Goal: Check status

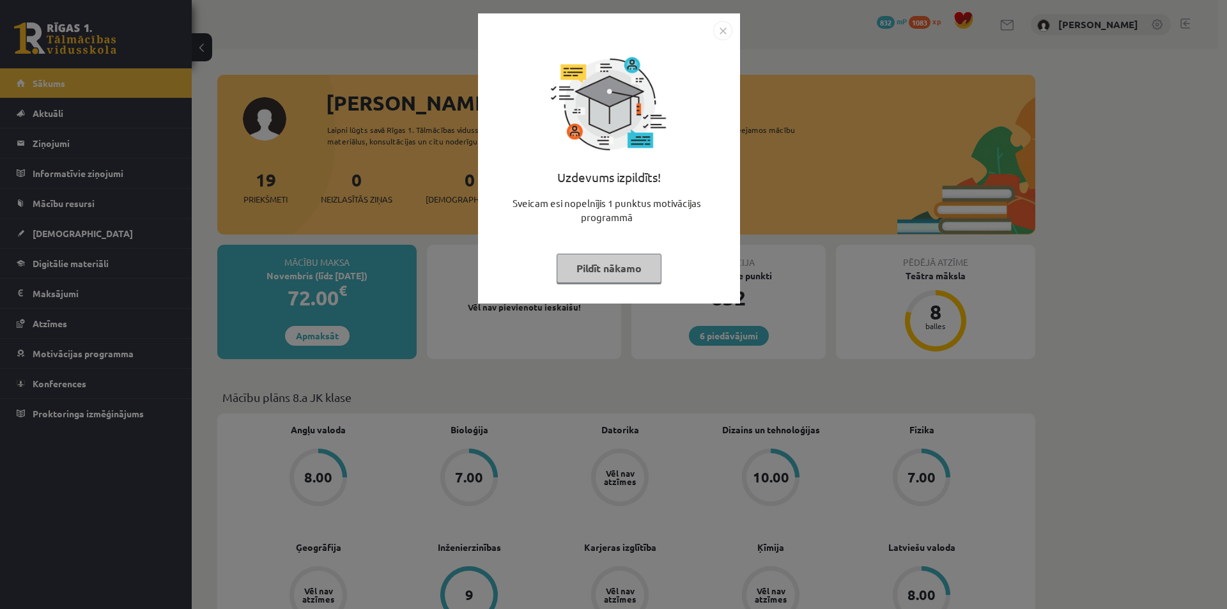
click at [723, 29] on img "Close" at bounding box center [722, 30] width 19 height 19
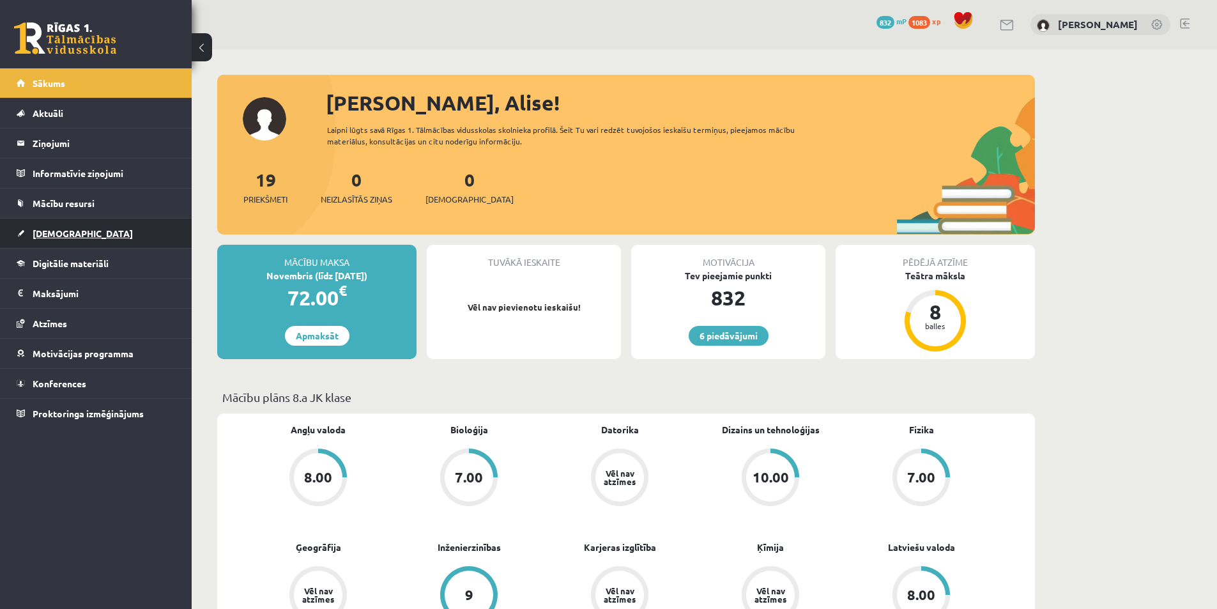
click at [60, 234] on span "[DEMOGRAPHIC_DATA]" at bounding box center [83, 233] width 100 height 12
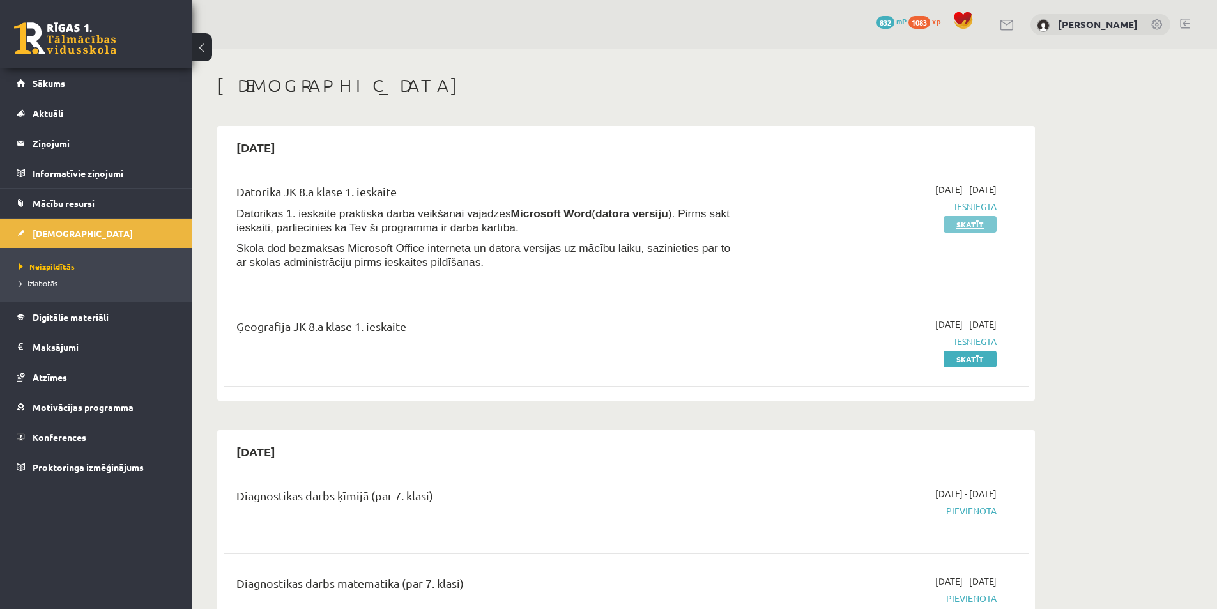
click at [974, 226] on link "Skatīt" at bounding box center [970, 224] width 53 height 17
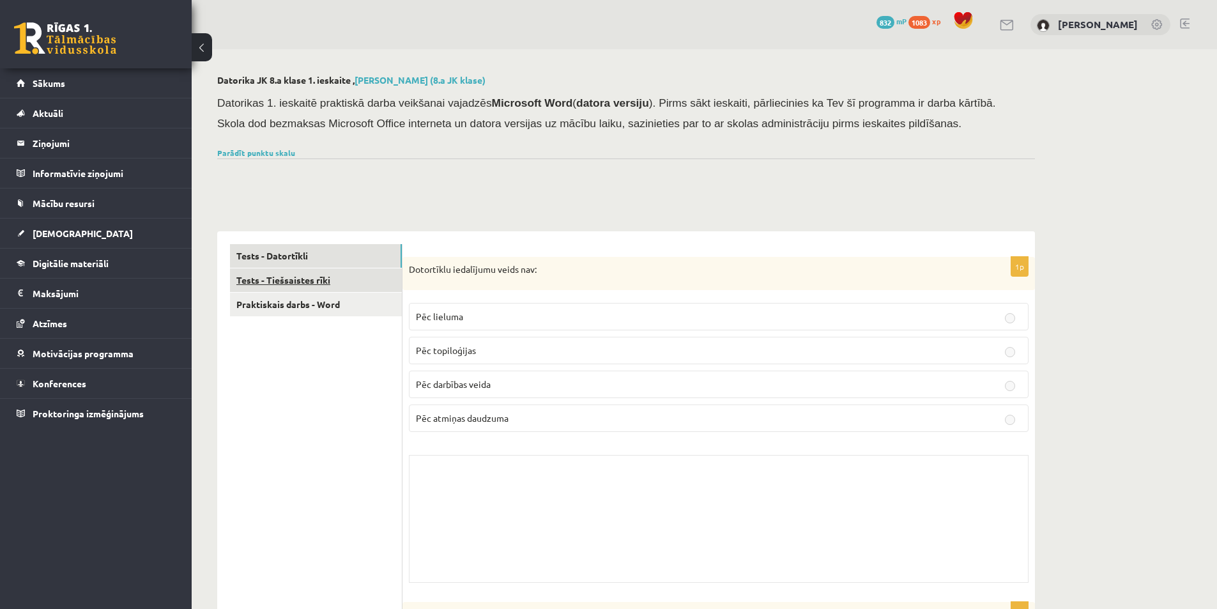
click at [282, 278] on link "Tests - Tiešsaistes rīki" at bounding box center [316, 280] width 172 height 24
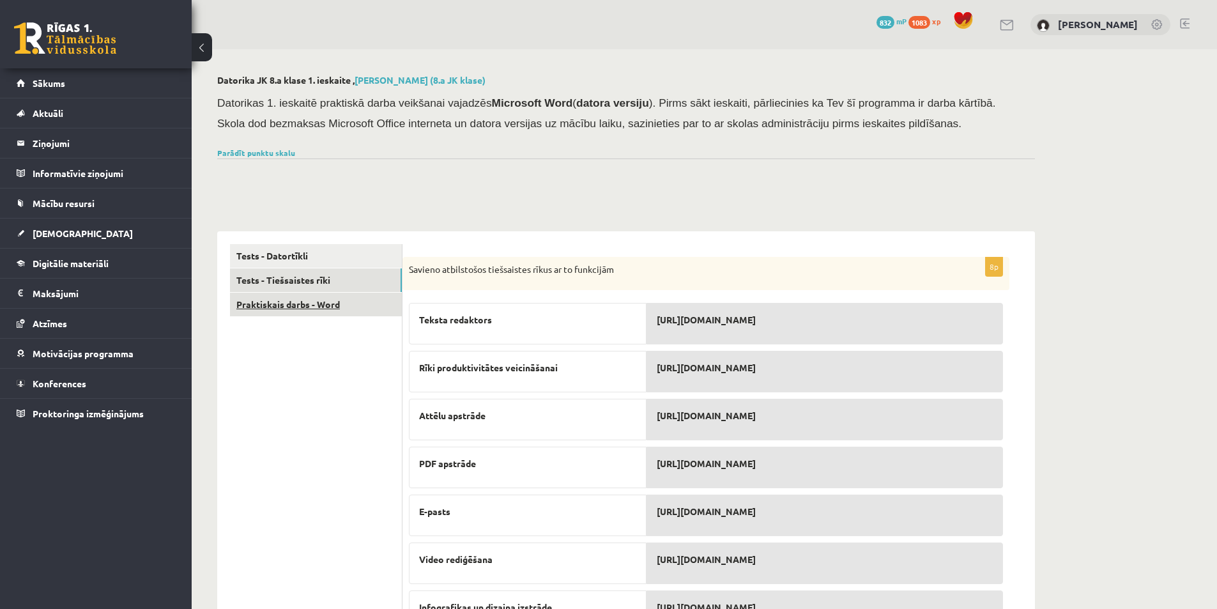
click at [263, 309] on link "Praktiskais darbs - Word" at bounding box center [316, 305] width 172 height 24
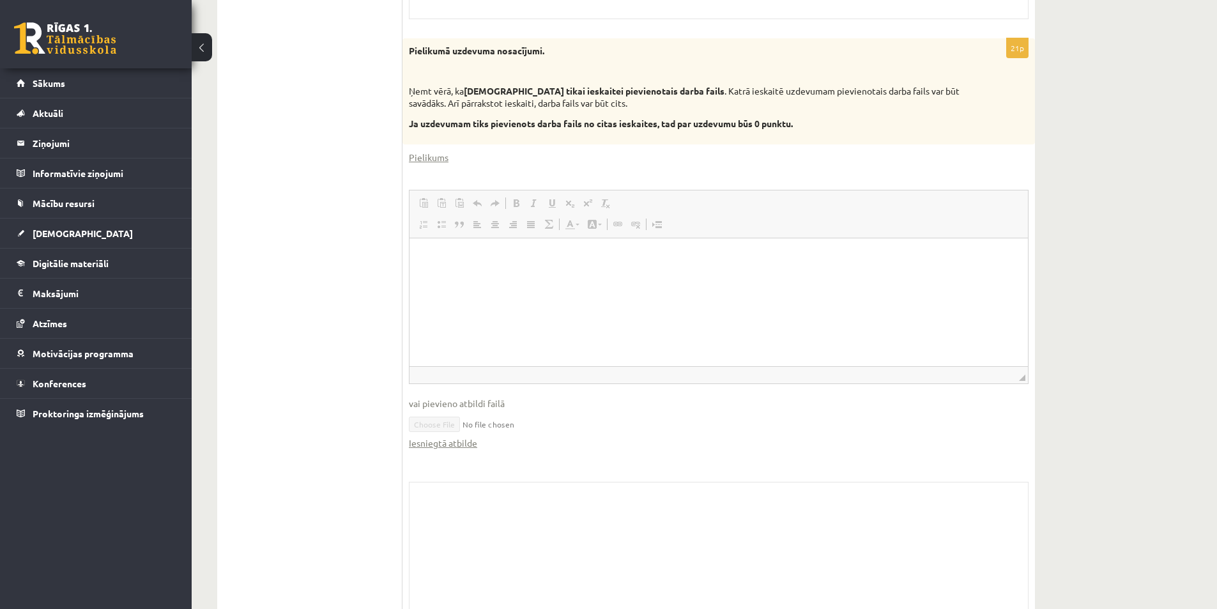
scroll to position [447, 0]
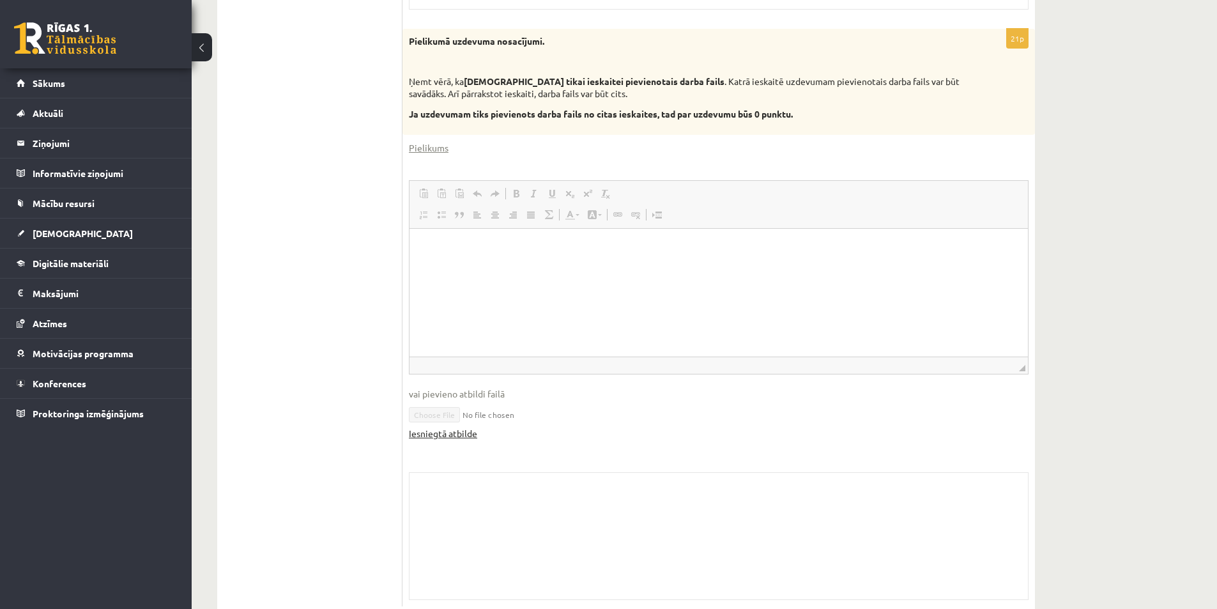
click at [433, 435] on link "Iesniegtā atbilde" at bounding box center [443, 433] width 68 height 13
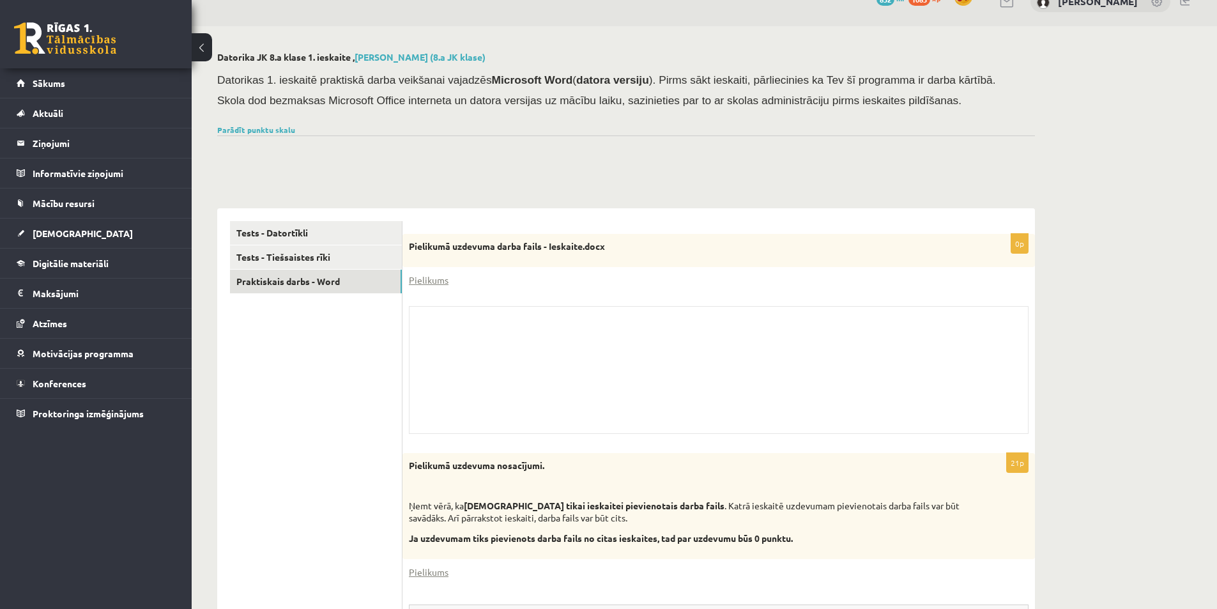
scroll to position [0, 0]
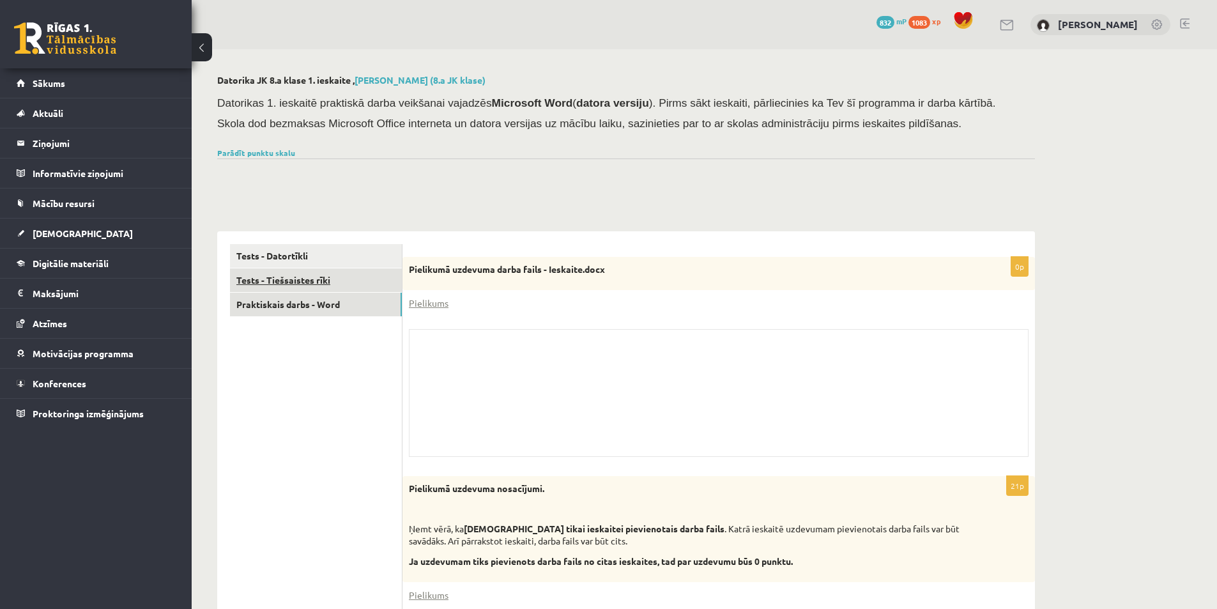
click at [325, 275] on link "Tests - Tiešsaistes rīki" at bounding box center [316, 280] width 172 height 24
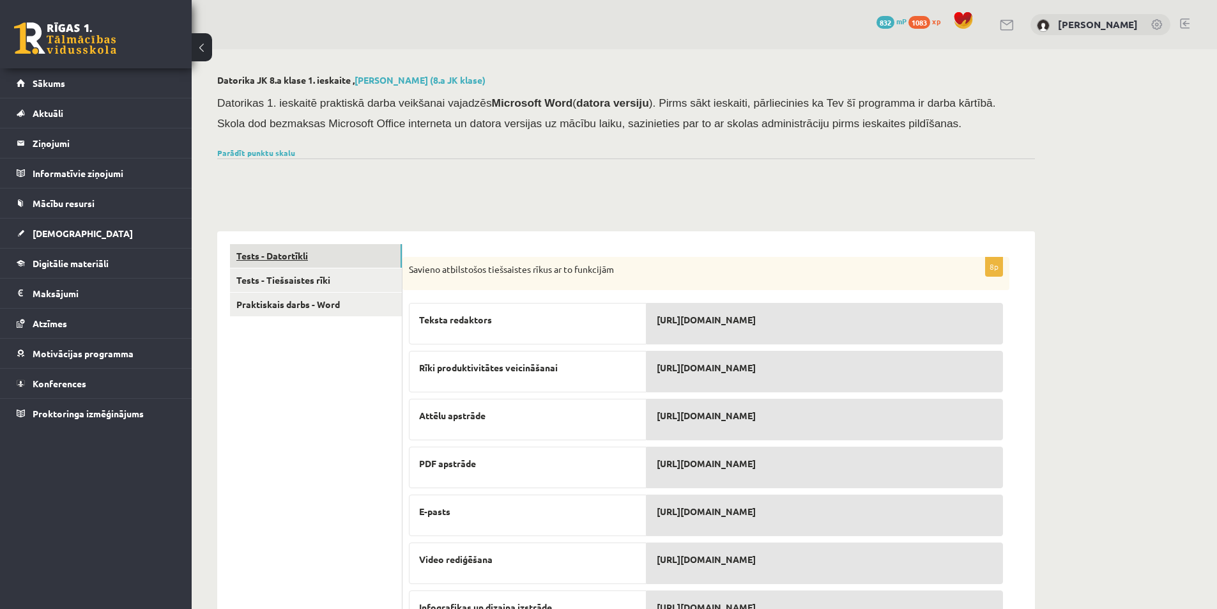
click at [304, 250] on link "Tests - Datortīkli" at bounding box center [316, 256] width 172 height 24
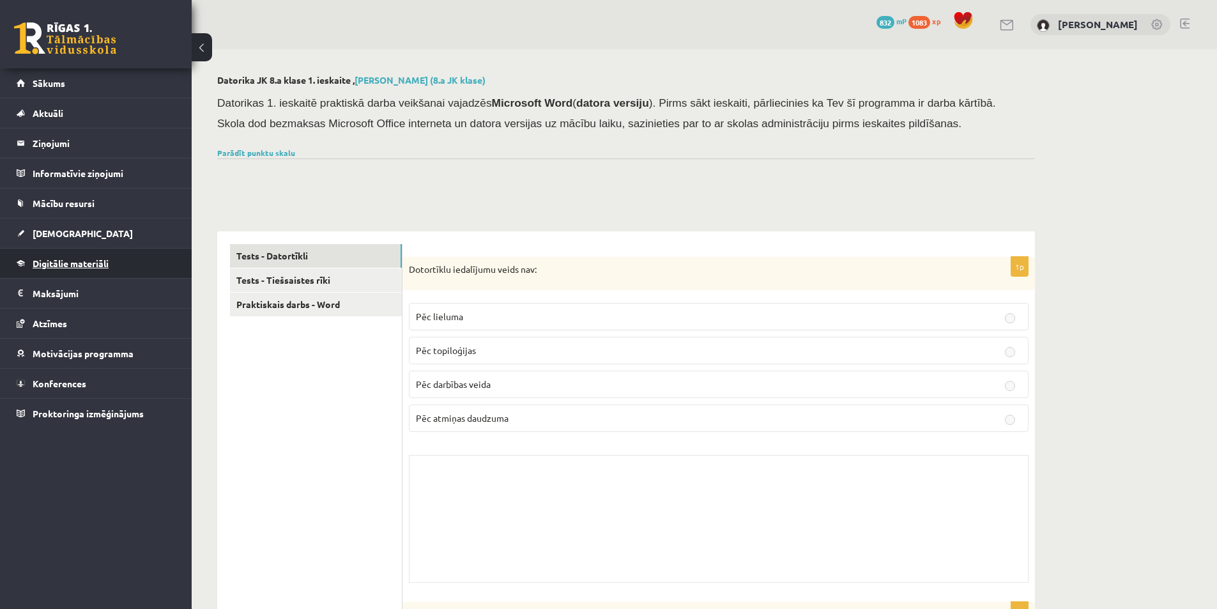
click at [67, 260] on span "Digitālie materiāli" at bounding box center [71, 264] width 76 height 12
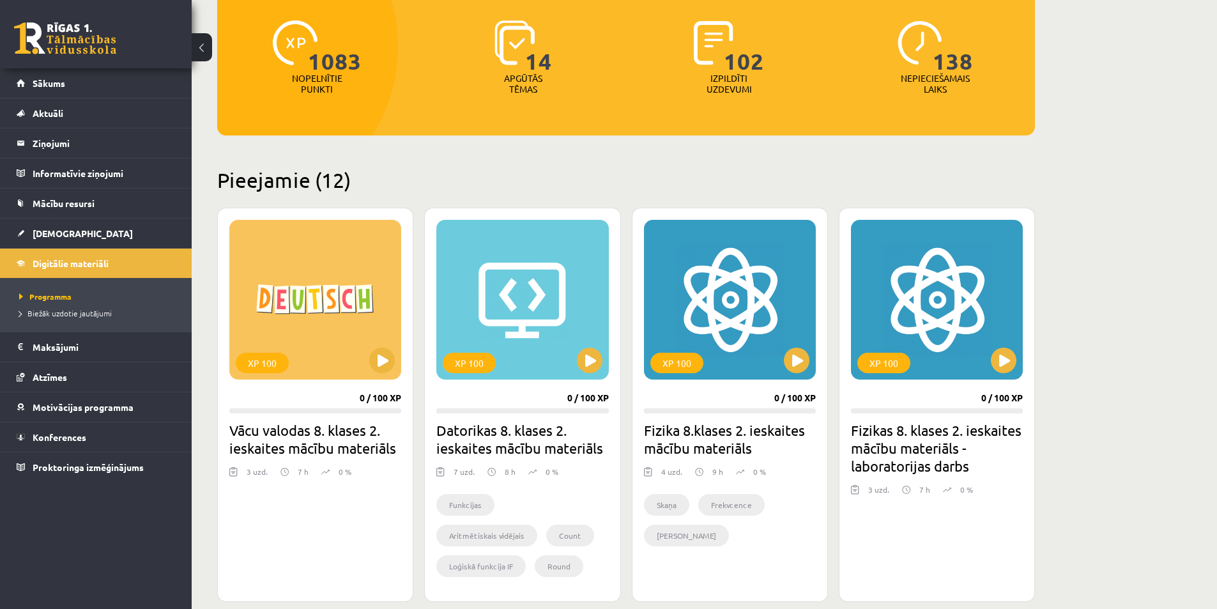
scroll to position [192, 0]
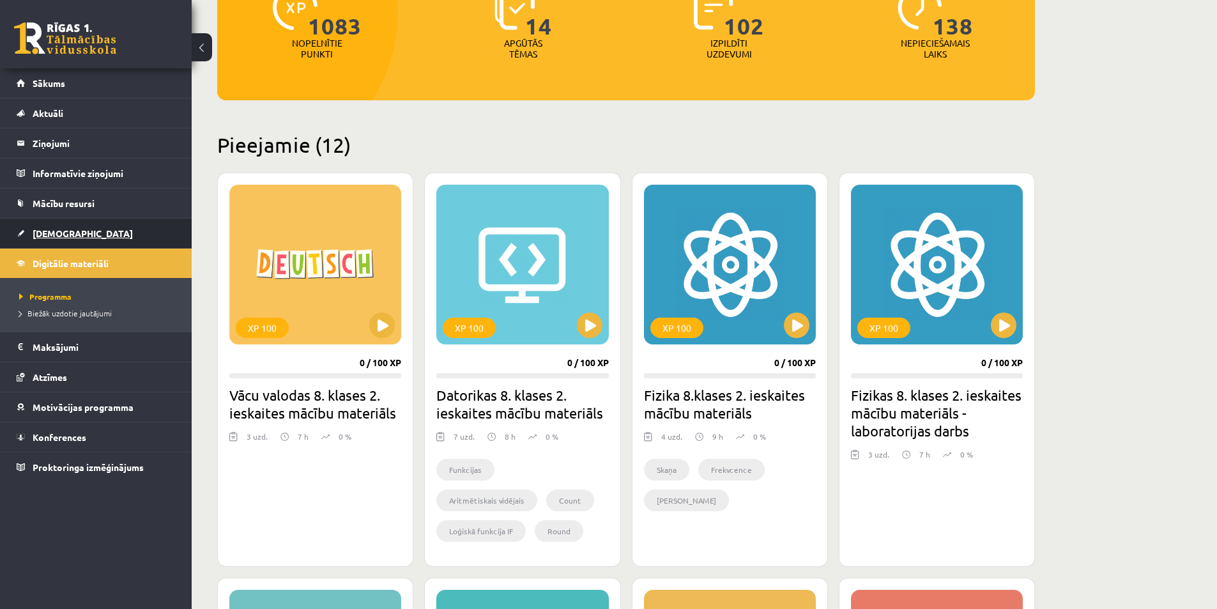
click at [60, 235] on span "[DEMOGRAPHIC_DATA]" at bounding box center [83, 233] width 100 height 12
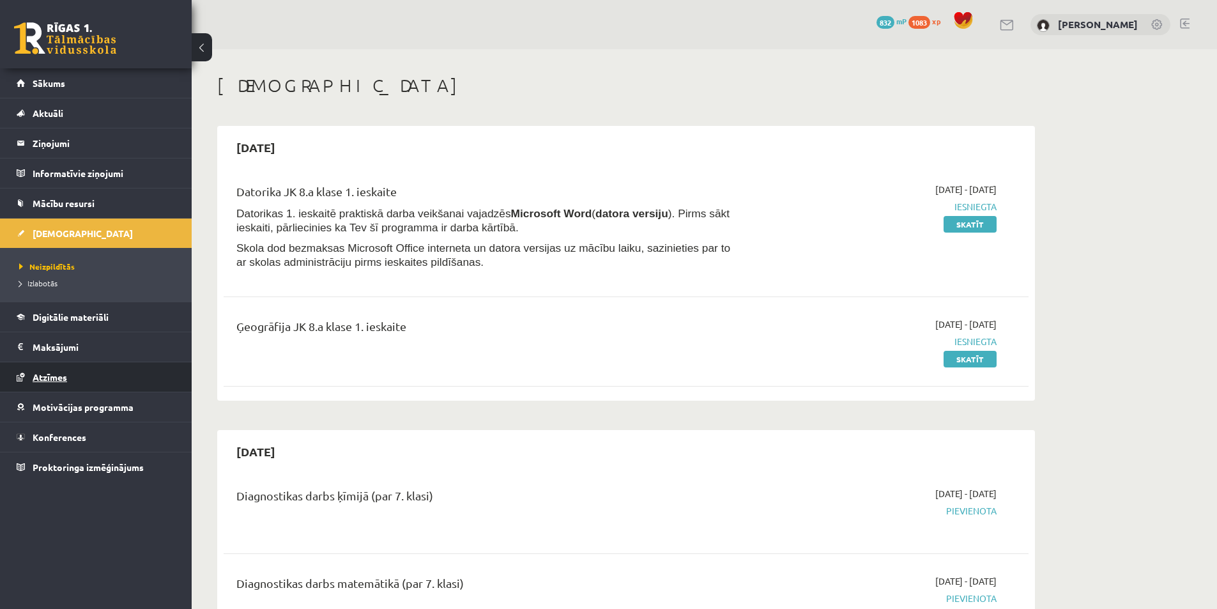
click at [52, 374] on span "Atzīmes" at bounding box center [50, 377] width 35 height 12
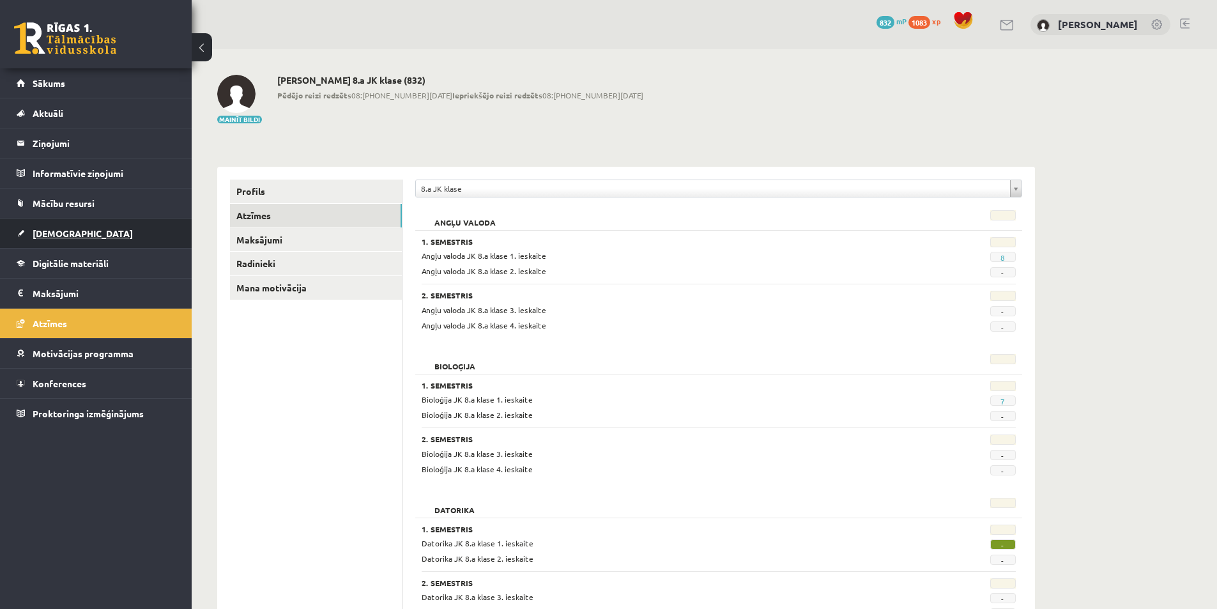
click at [58, 237] on span "[DEMOGRAPHIC_DATA]" at bounding box center [83, 233] width 100 height 12
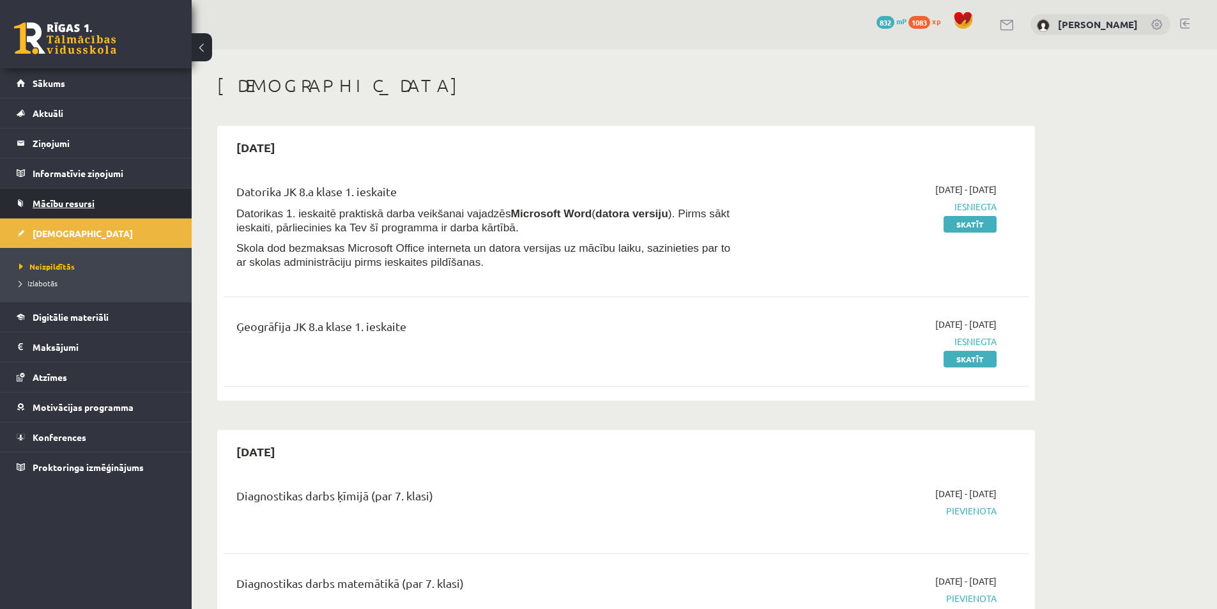
click at [83, 204] on span "Mācību resursi" at bounding box center [64, 203] width 62 height 12
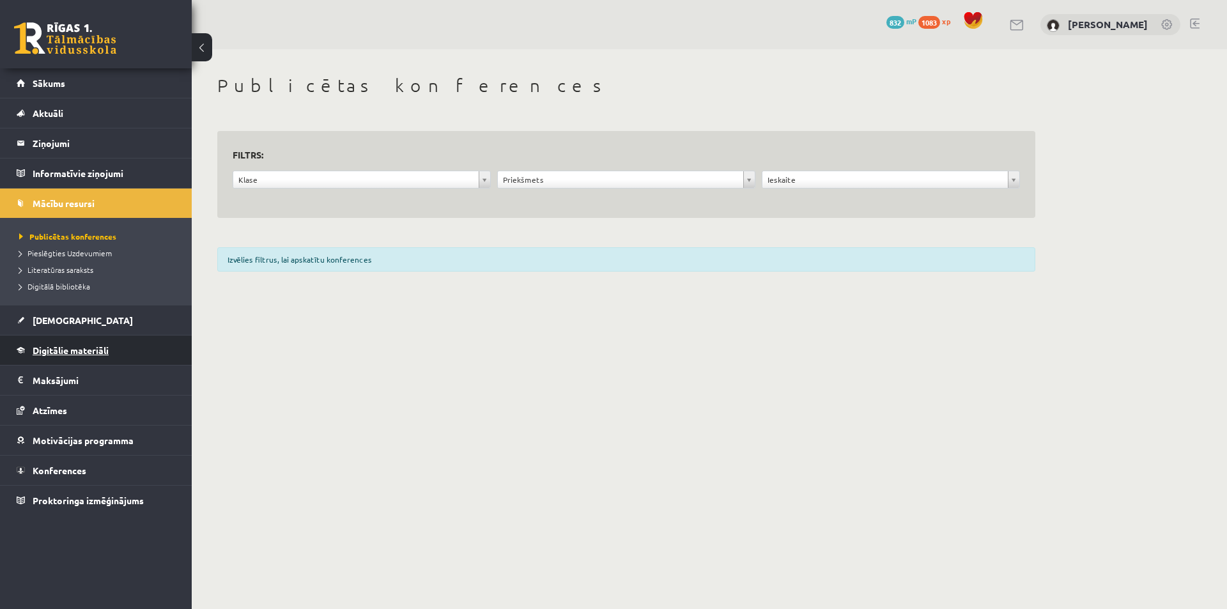
click at [66, 348] on span "Digitālie materiāli" at bounding box center [71, 350] width 76 height 12
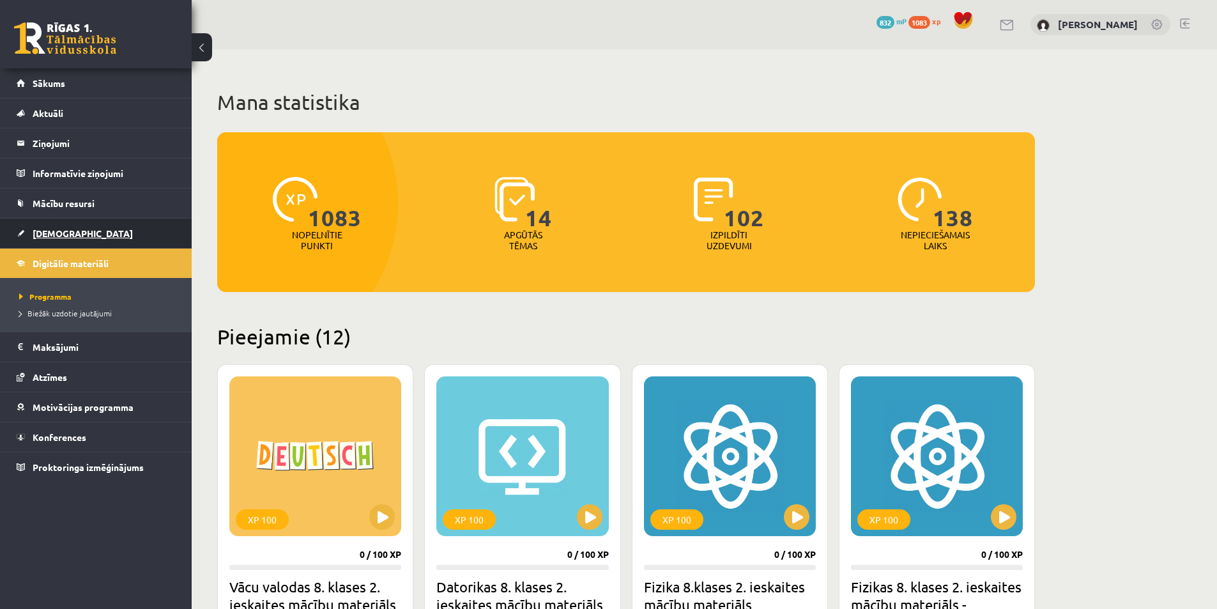
click at [67, 236] on span "[DEMOGRAPHIC_DATA]" at bounding box center [83, 233] width 100 height 12
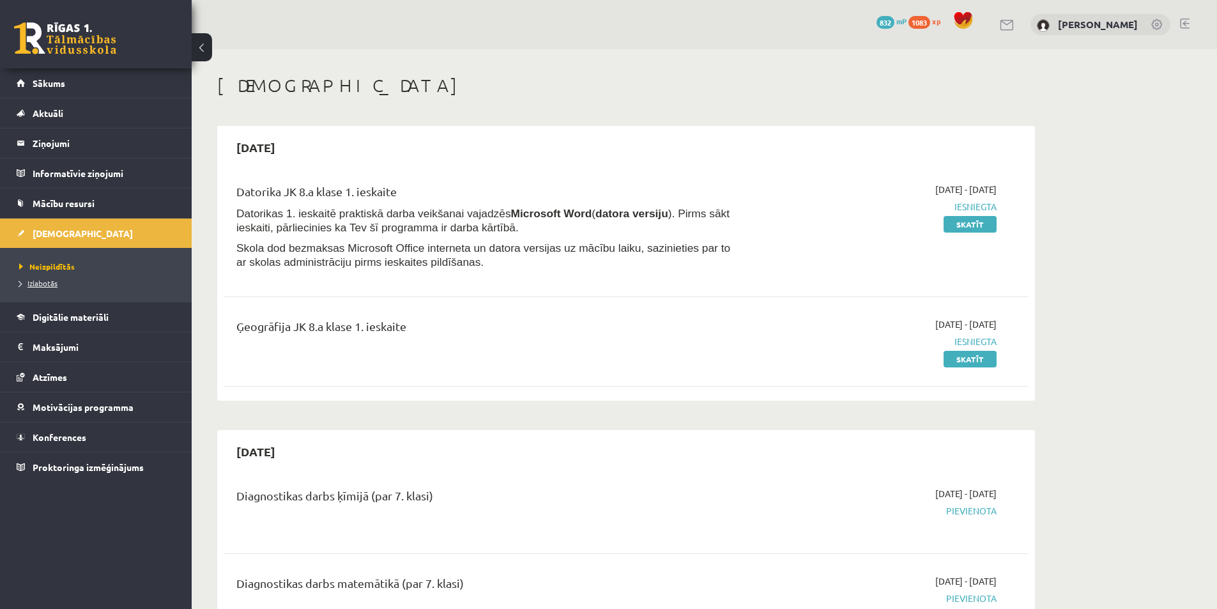
click at [47, 286] on span "Izlabotās" at bounding box center [38, 283] width 38 height 10
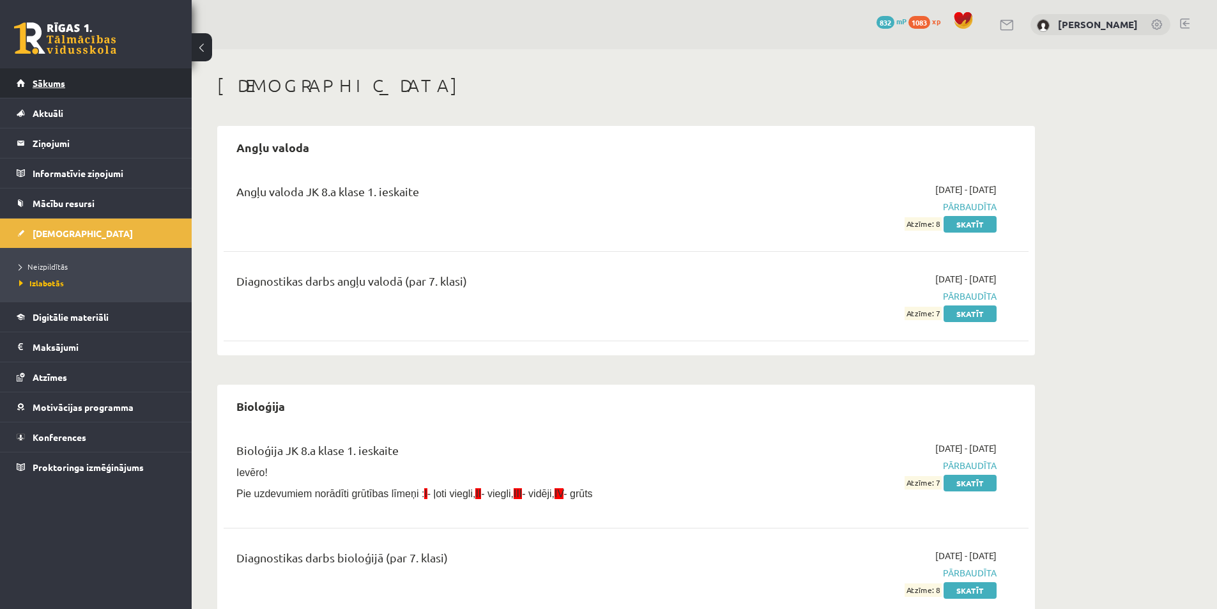
click at [68, 86] on link "Sākums" at bounding box center [96, 82] width 159 height 29
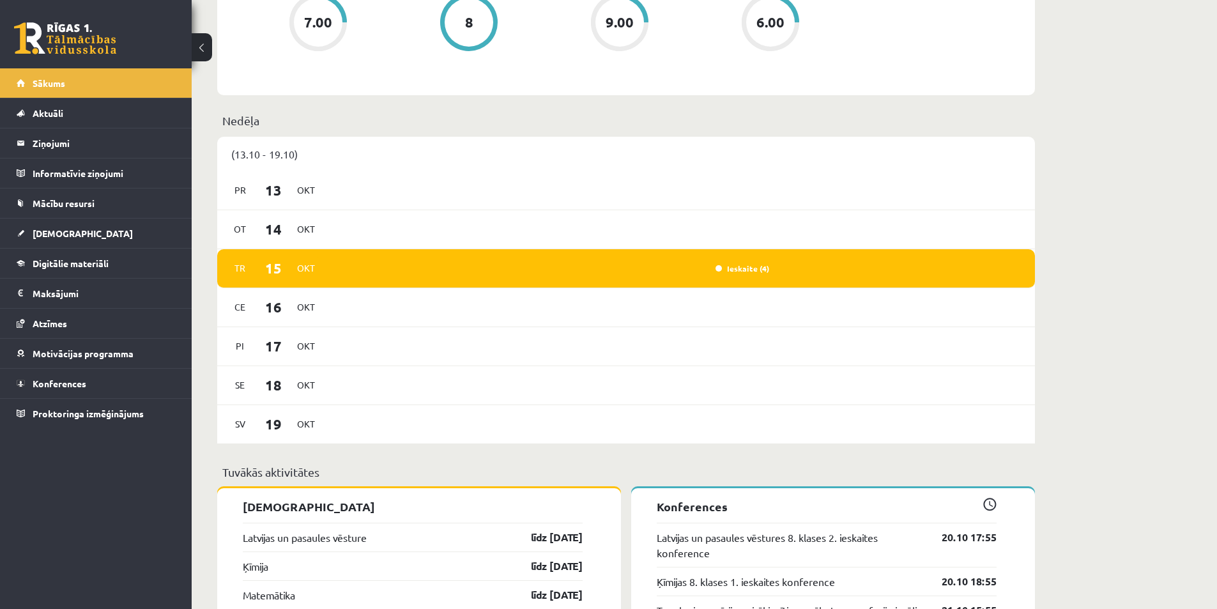
scroll to position [831, 0]
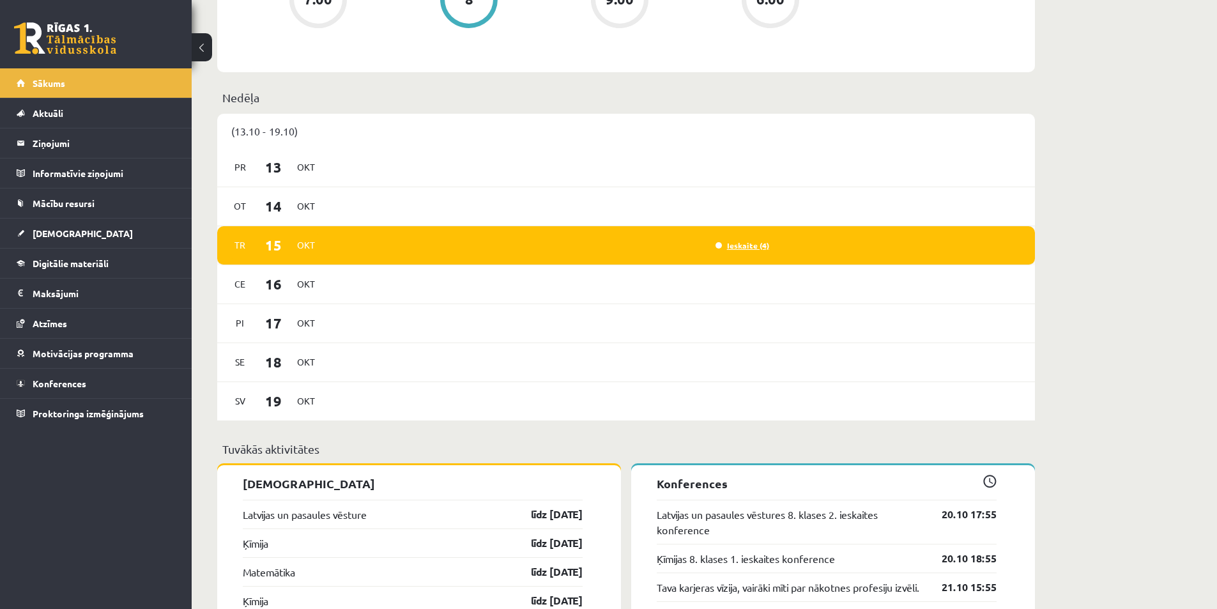
click at [749, 250] on link "Ieskaite (4)" at bounding box center [743, 245] width 54 height 10
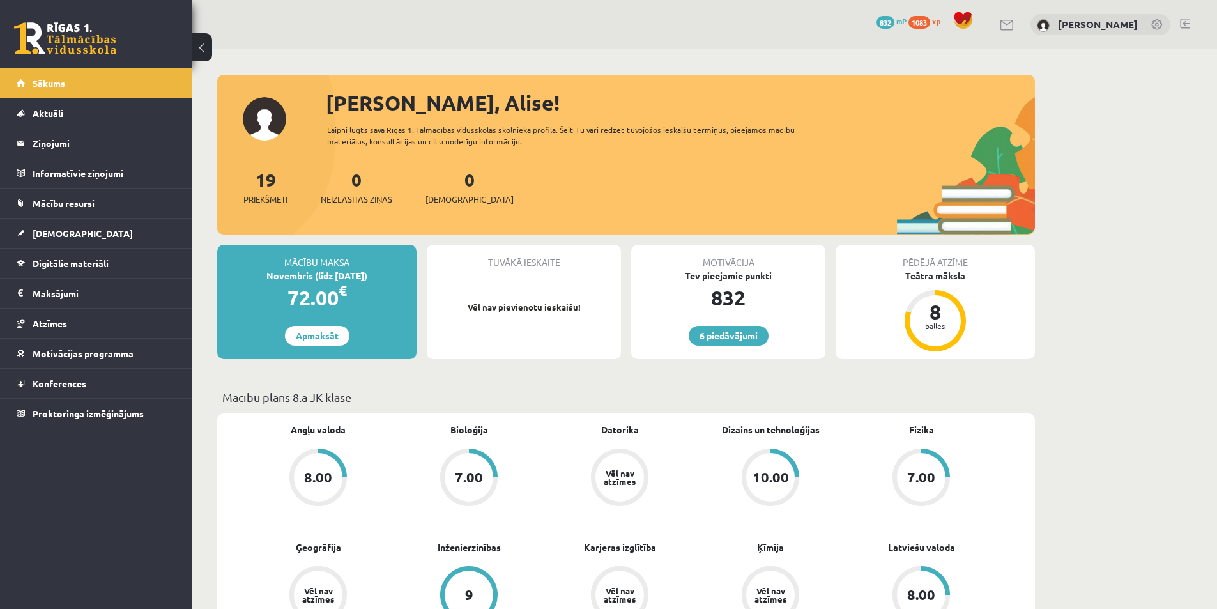
click at [1184, 23] on link at bounding box center [1185, 24] width 10 height 10
